Goal: Find contact information: Find contact information

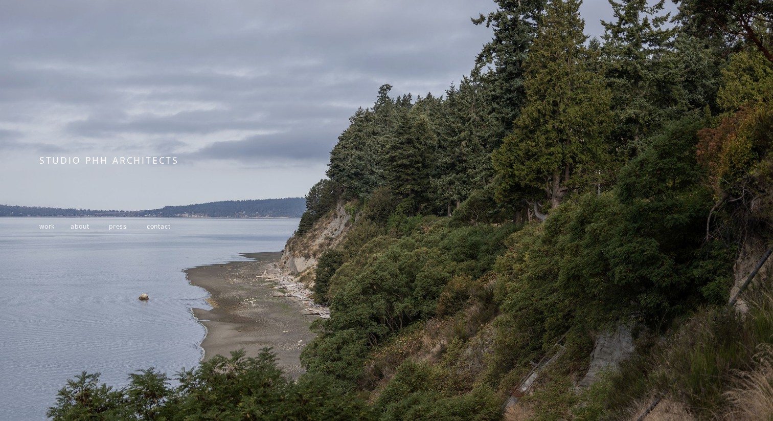
scroll to position [117, 0]
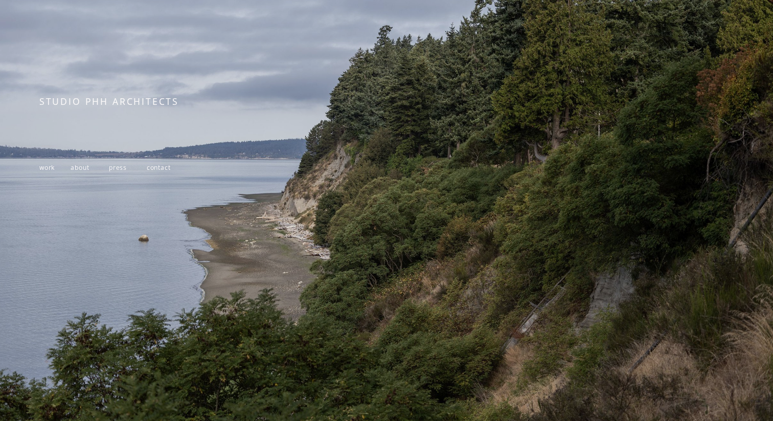
click at [43, 168] on span "work" at bounding box center [46, 167] width 15 height 9
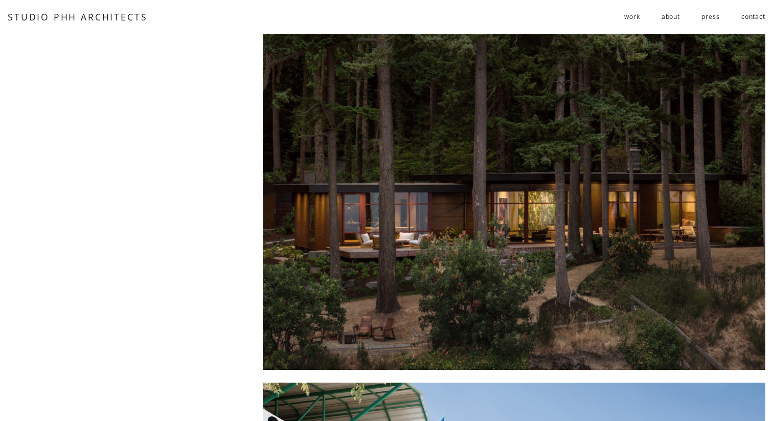
click at [749, 17] on link "contact" at bounding box center [754, 17] width 24 height 17
